Goal: Transaction & Acquisition: Purchase product/service

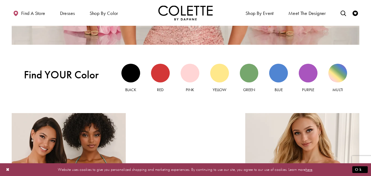
scroll to position [478, 0]
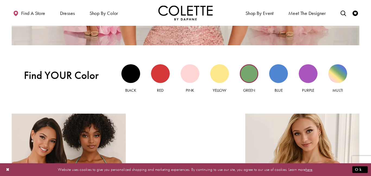
click at [254, 76] on div "Green view" at bounding box center [249, 73] width 19 height 19
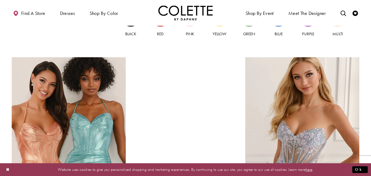
scroll to position [458, 0]
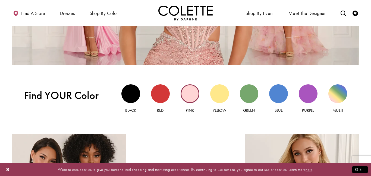
click at [195, 98] on div "Pink view" at bounding box center [190, 94] width 19 height 19
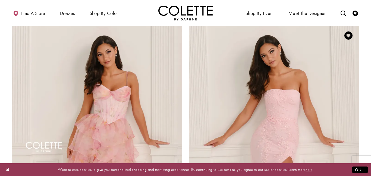
scroll to position [852, 0]
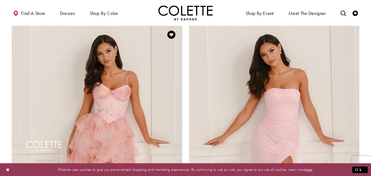
click at [86, 138] on img "Visit Colette by Daphne Style No. CL6123 Page" at bounding box center [97, 148] width 171 height 248
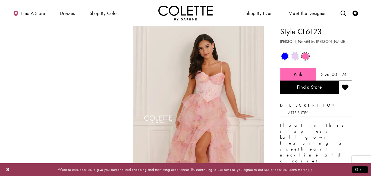
click at [285, 57] on span "Product color controls state depends on size chosen" at bounding box center [285, 56] width 7 height 7
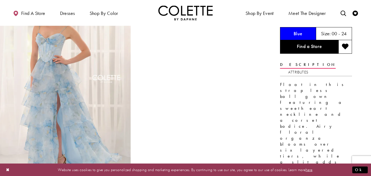
scroll to position [49, 0]
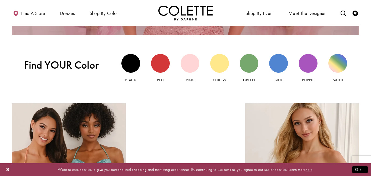
scroll to position [487, 0]
